Goal: Information Seeking & Learning: Learn about a topic

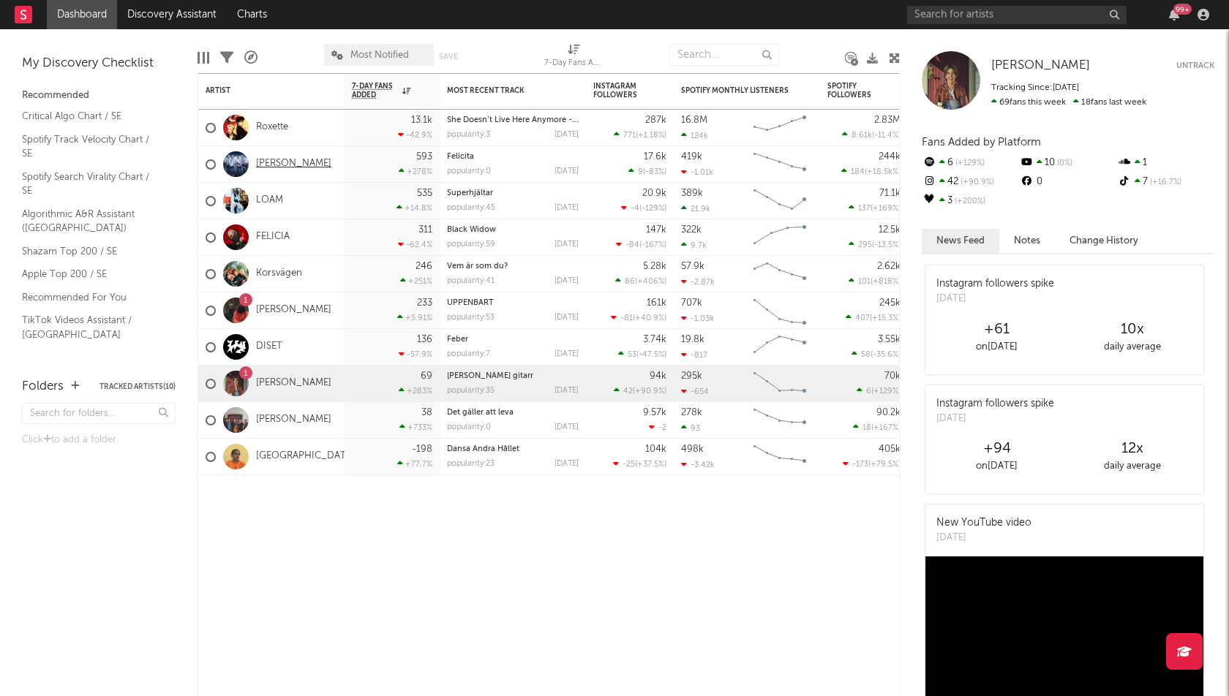
click at [282, 170] on link "[PERSON_NAME]" at bounding box center [293, 164] width 75 height 12
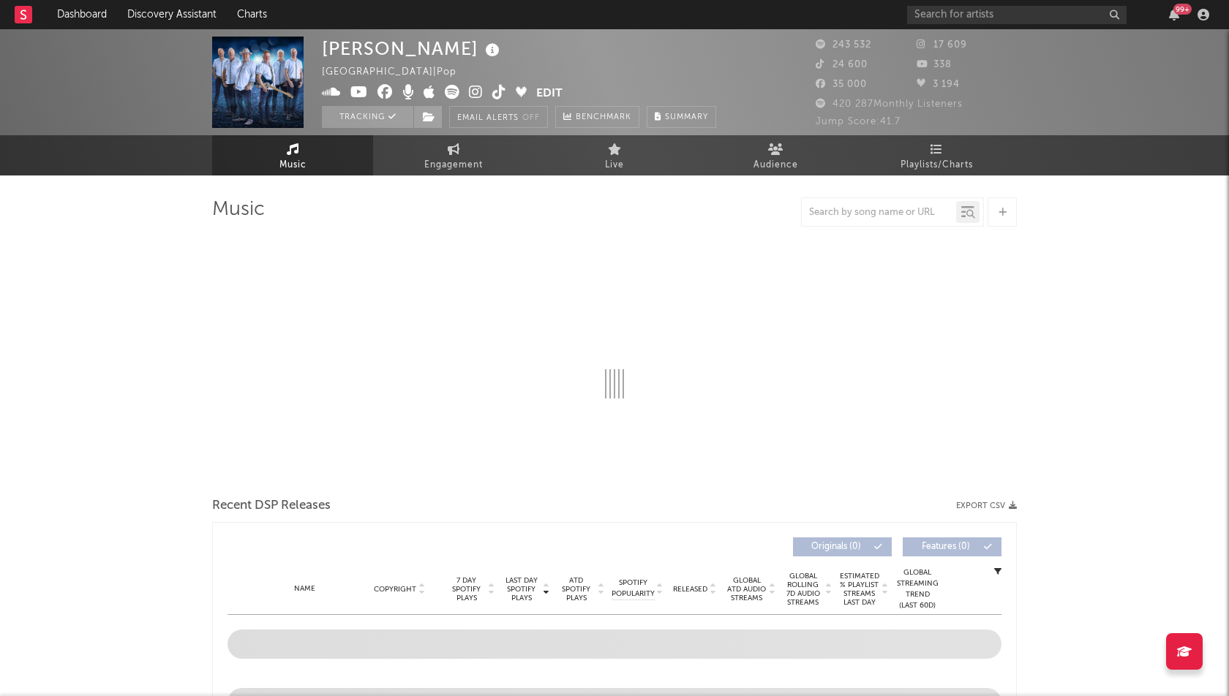
select select "6m"
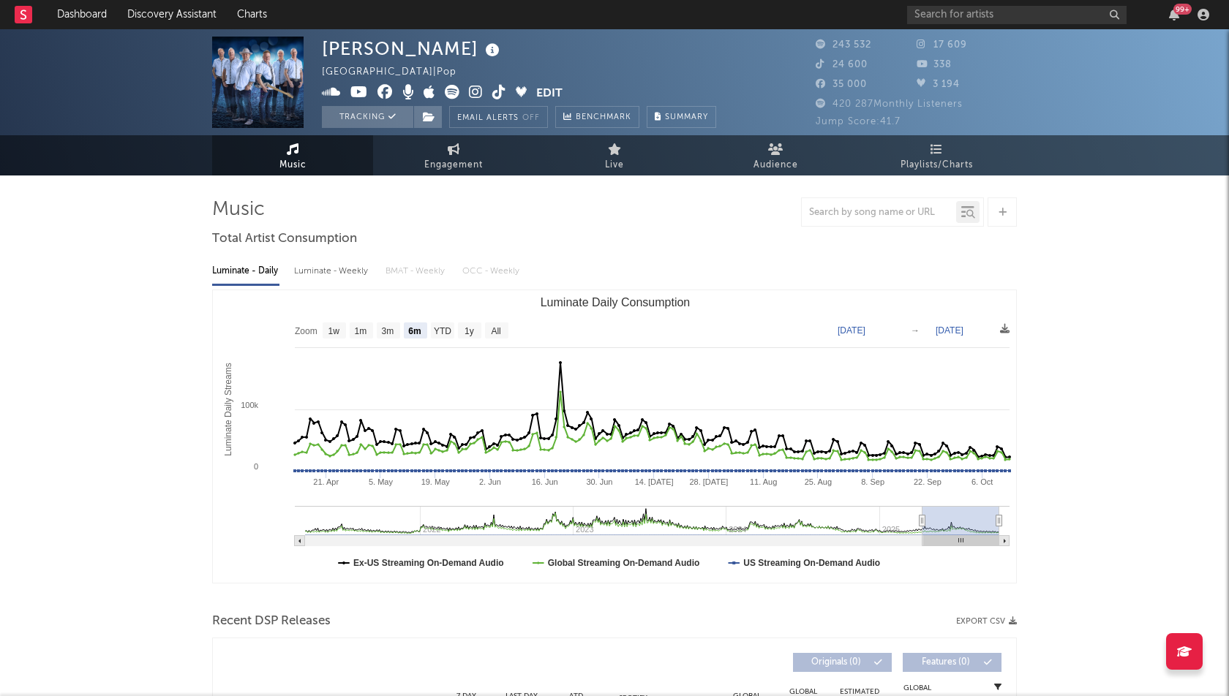
select select "6m"
click at [432, 161] on span "Engagement" at bounding box center [453, 166] width 59 height 18
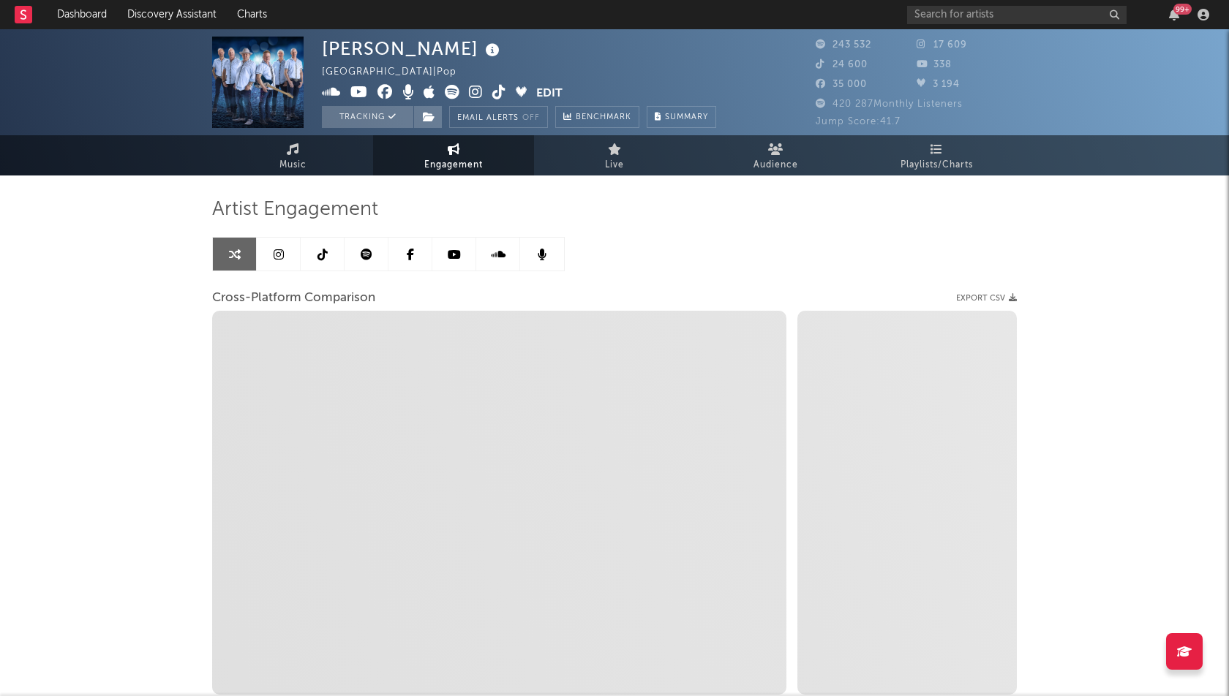
select select "1w"
select select "1m"
